Goal: Transaction & Acquisition: Purchase product/service

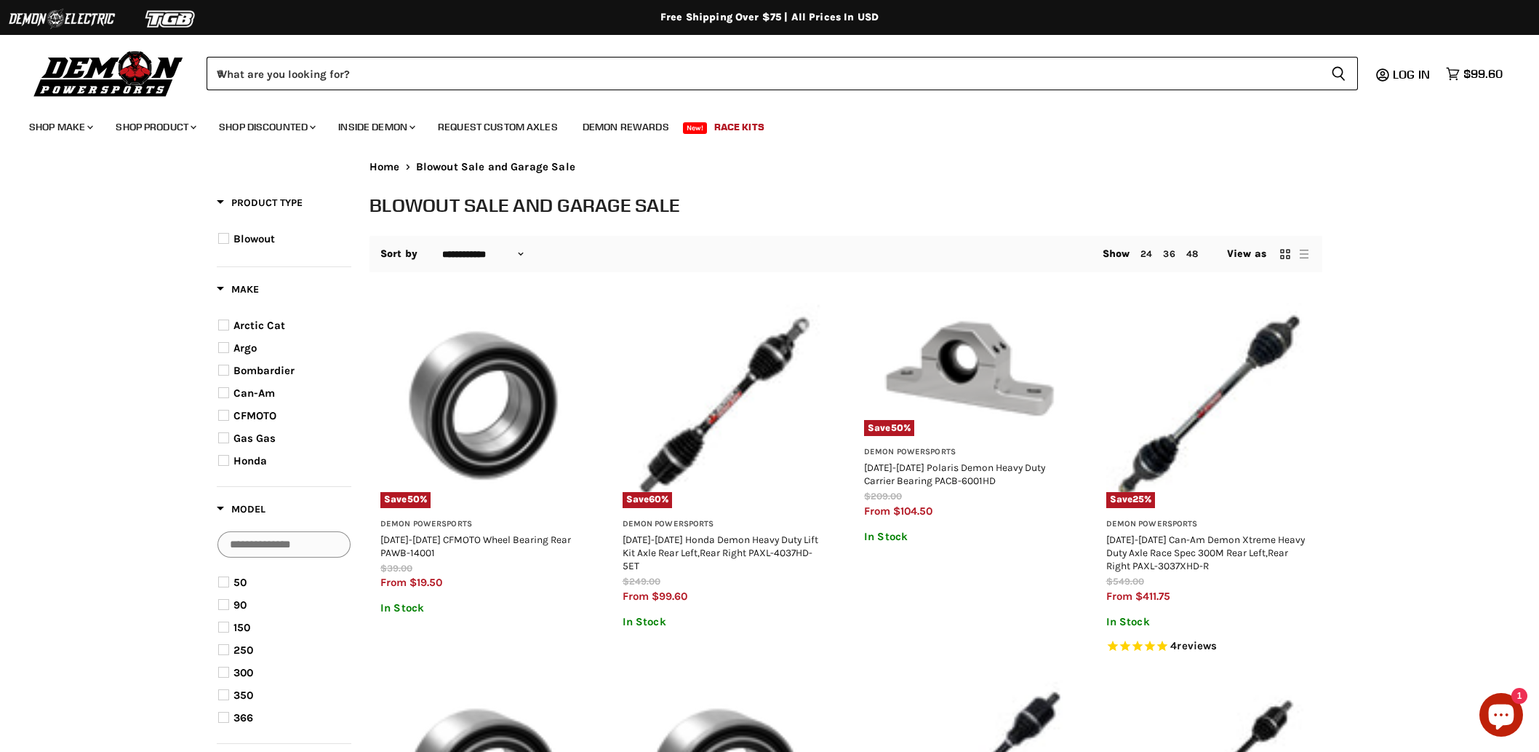
select select "**********"
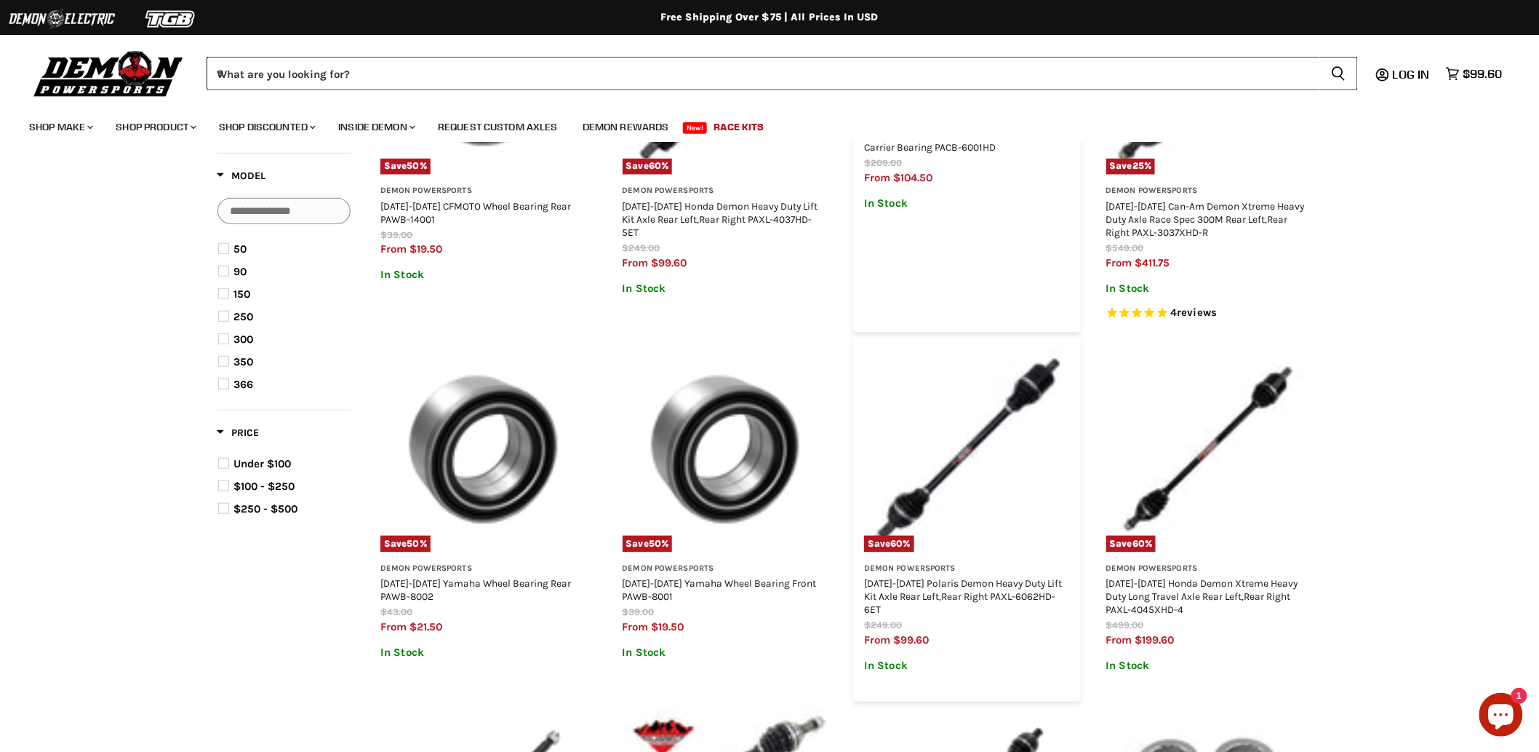
scroll to position [81, 0]
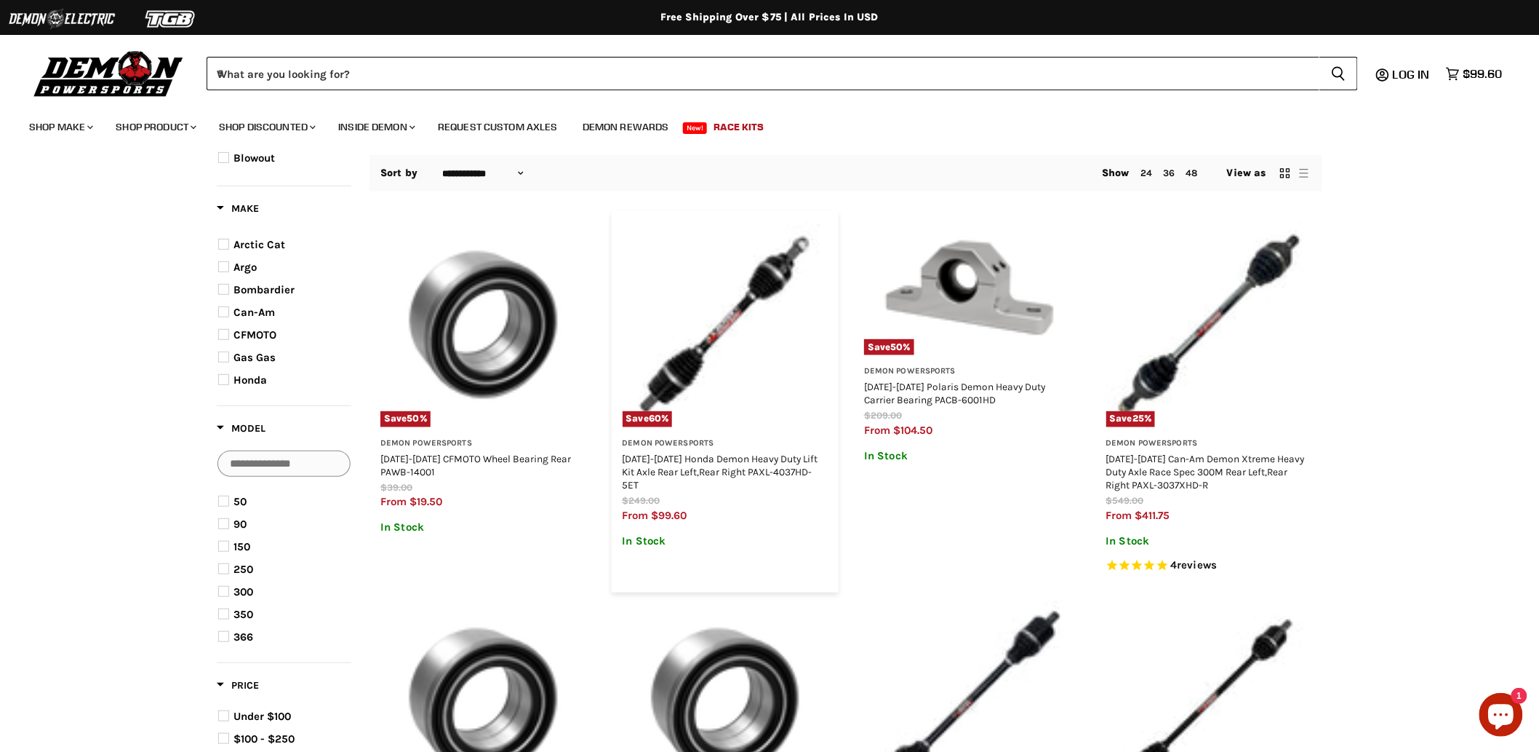
click at [759, 292] on img "Main content" at bounding box center [726, 325] width 206 height 206
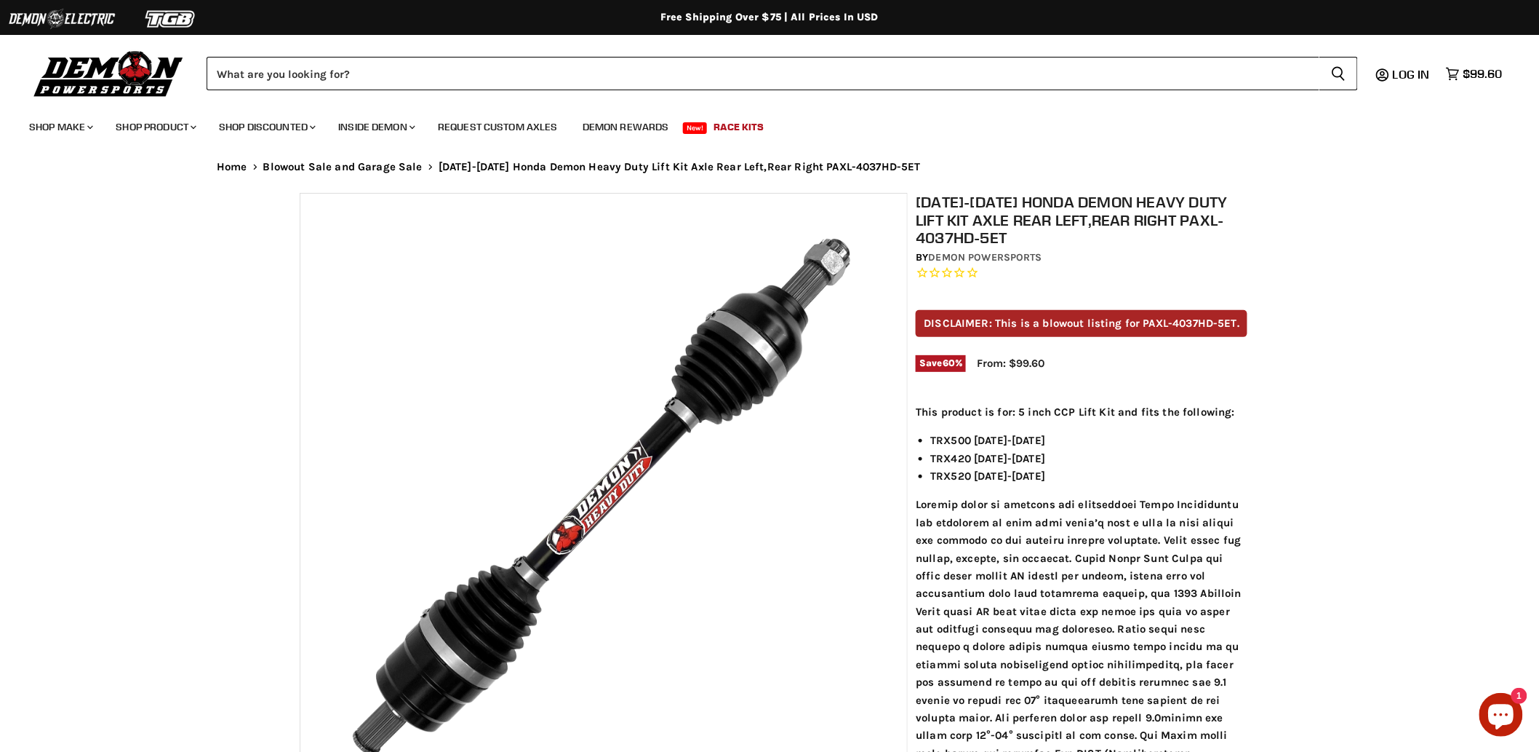
click at [234, 452] on article "Zoom icon Click to expand Tap to zoom Chevron down icon Chevron down icon" at bounding box center [770, 552] width 1106 height 718
